Goal: Information Seeking & Learning: Learn about a topic

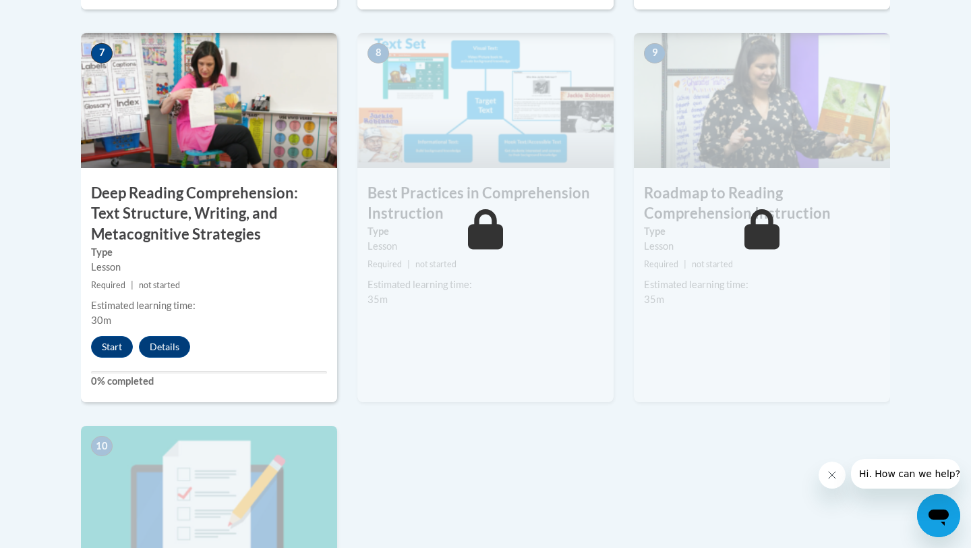
scroll to position [1203, 0]
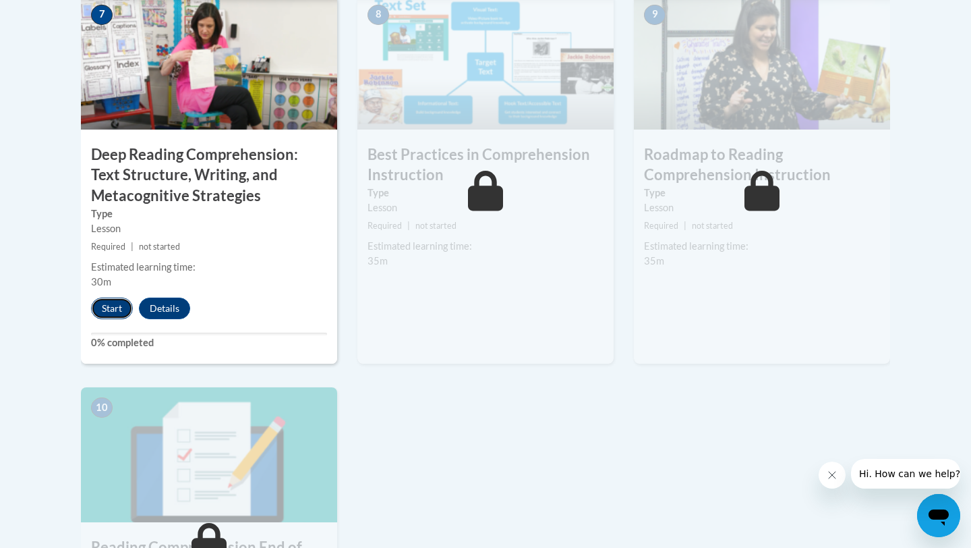
click at [105, 310] on button "Start" at bounding box center [112, 308] width 42 height 22
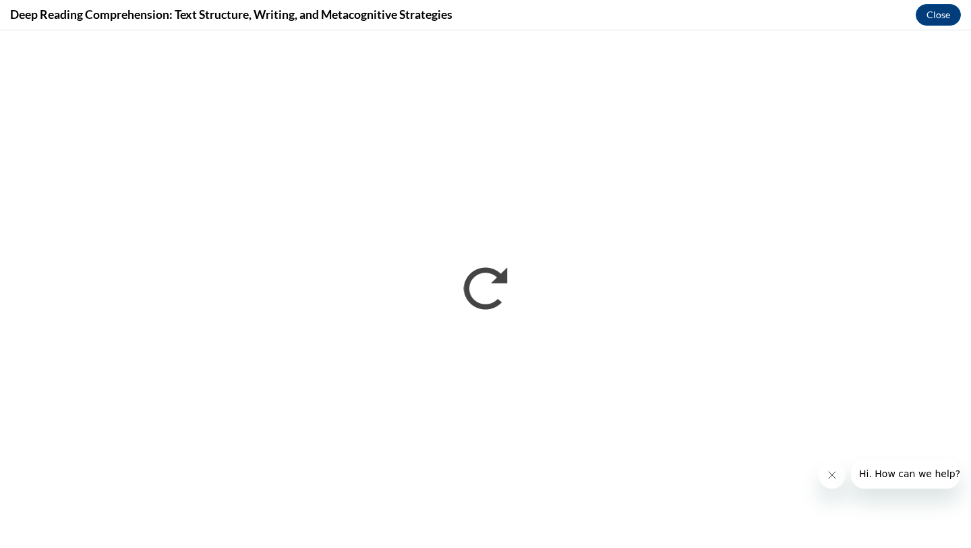
scroll to position [0, 0]
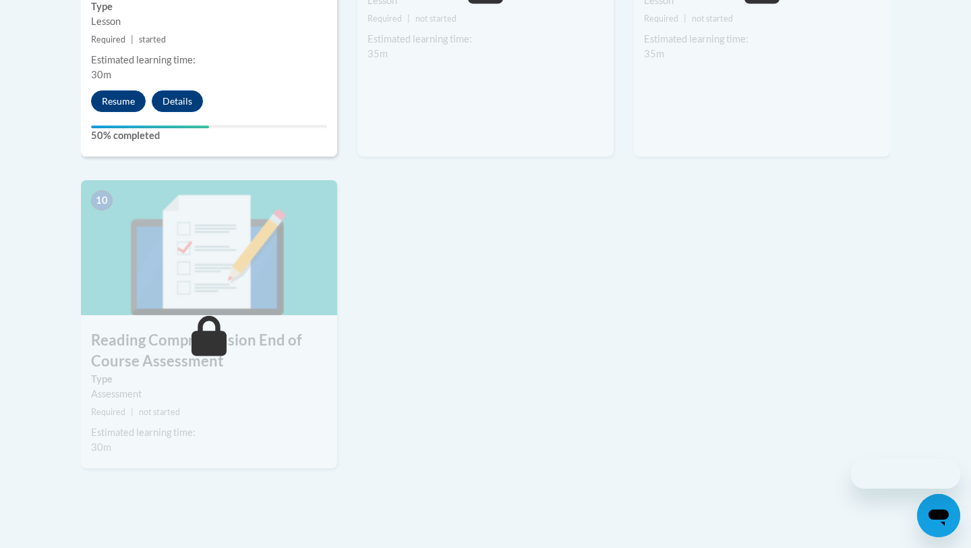
scroll to position [1203, 0]
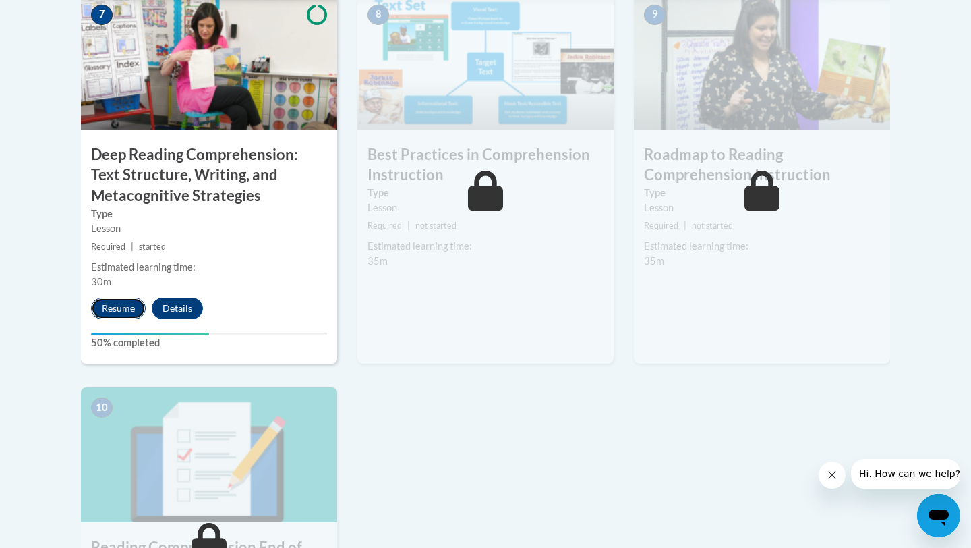
click at [115, 310] on button "Resume" at bounding box center [118, 308] width 55 height 22
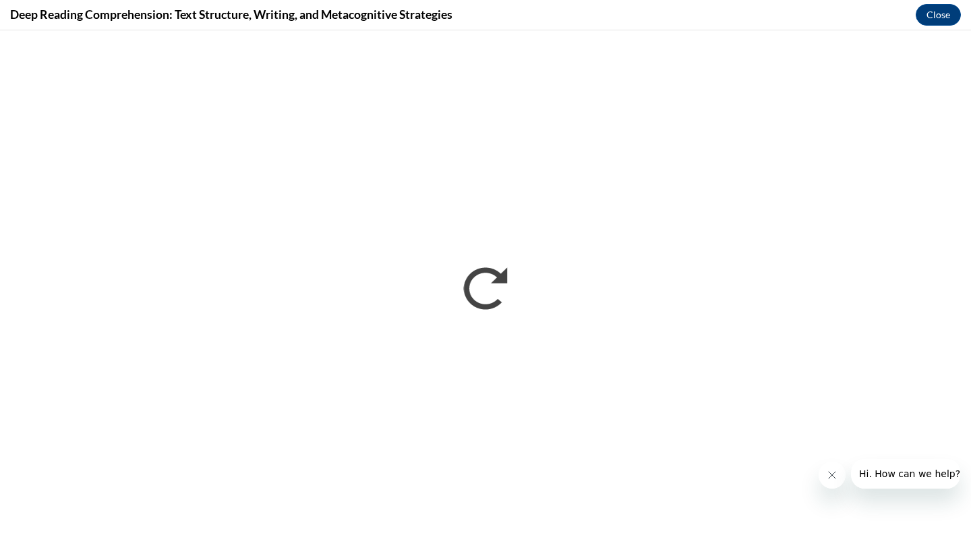
scroll to position [0, 0]
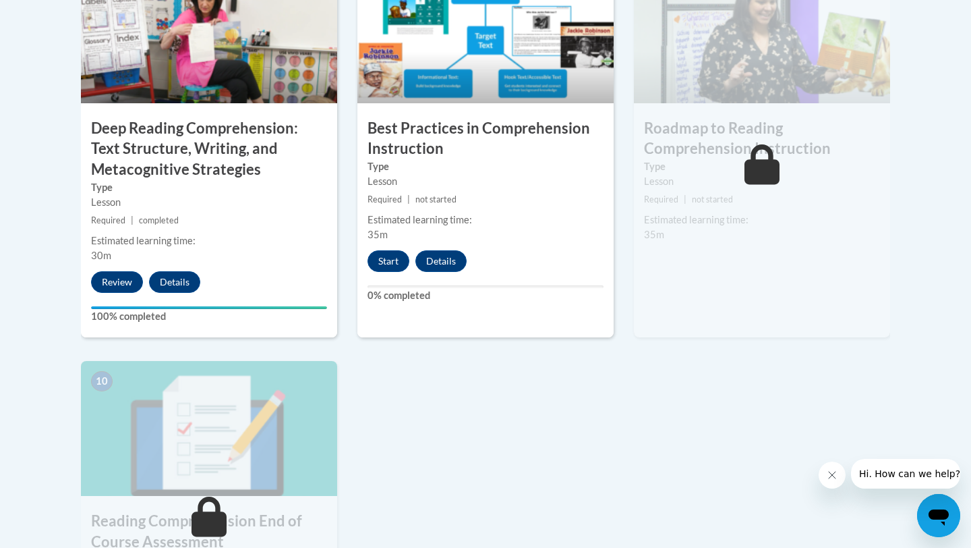
scroll to position [1230, 0]
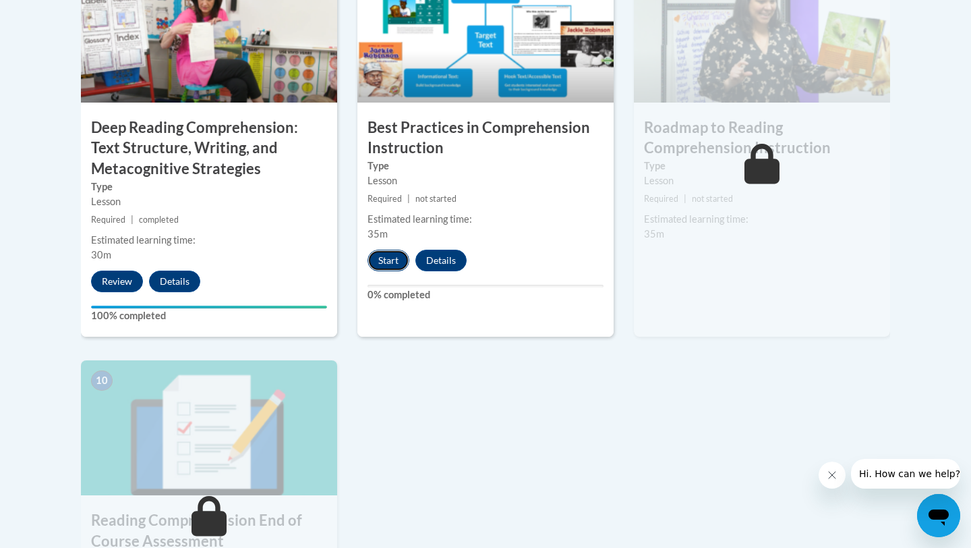
click at [394, 262] on button "Start" at bounding box center [389, 261] width 42 height 22
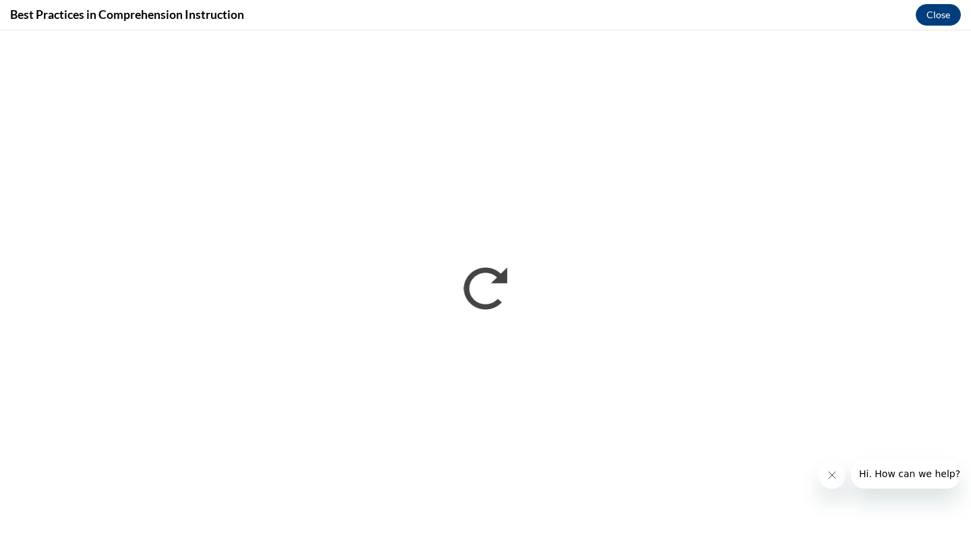
scroll to position [0, 0]
